Goal: Navigation & Orientation: Understand site structure

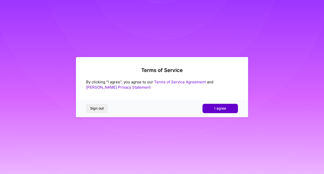
click at [217, 109] on span "I agree" at bounding box center [220, 108] width 12 height 5
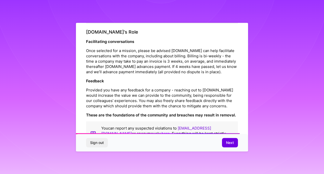
scroll to position [588, 0]
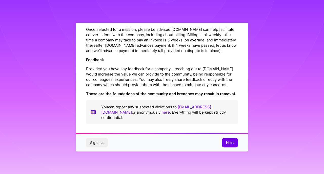
click at [227, 143] on span "Next" at bounding box center [230, 142] width 8 height 5
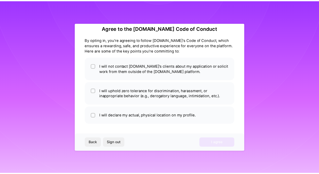
scroll to position [8, 0]
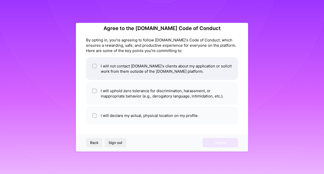
click at [92, 67] on div at bounding box center [94, 66] width 5 height 5
checkbox input "true"
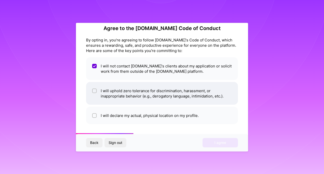
click at [94, 92] on input "checkbox" at bounding box center [95, 91] width 4 height 4
checkbox input "true"
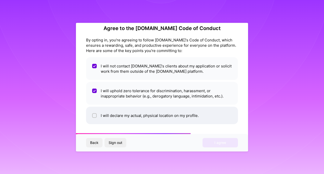
click at [96, 115] on input "checkbox" at bounding box center [95, 116] width 4 height 4
checkbox input "true"
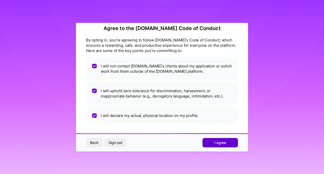
click at [218, 141] on span "I agree" at bounding box center [220, 142] width 12 height 5
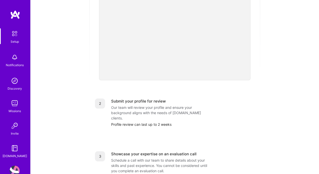
click at [14, 83] on img at bounding box center [15, 81] width 10 height 10
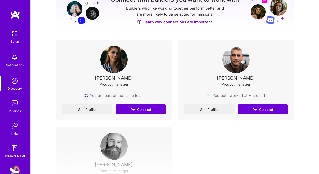
scroll to position [51, 0]
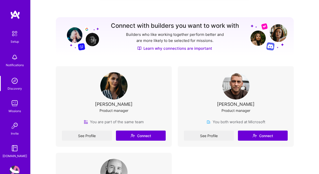
click at [163, 49] on link "Learn why connections are important" at bounding box center [175, 48] width 75 height 5
click at [113, 96] on img at bounding box center [113, 85] width 27 height 27
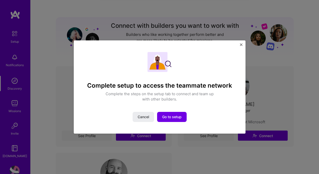
click at [240, 44] on div "Complete setup to access the teammate network Complete the steps on the setup t…" at bounding box center [160, 87] width 172 height 94
click at [240, 46] on div "Complete setup to access the teammate network Complete the steps on the setup t…" at bounding box center [160, 87] width 172 height 94
click at [240, 45] on img "Close" at bounding box center [241, 45] width 3 height 3
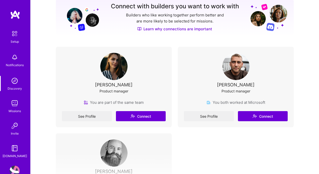
scroll to position [76, 0]
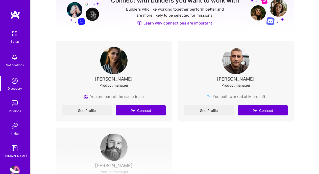
click at [84, 111] on div "See Profile Connect" at bounding box center [114, 110] width 104 height 10
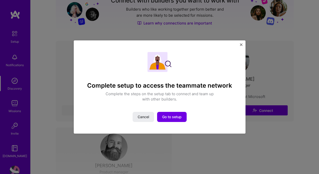
click at [241, 44] on img "Close" at bounding box center [241, 45] width 3 height 3
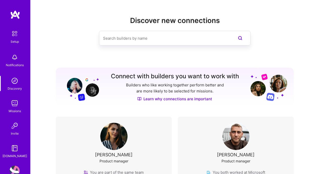
scroll to position [148, 0]
